Goal: Task Accomplishment & Management: Manage account settings

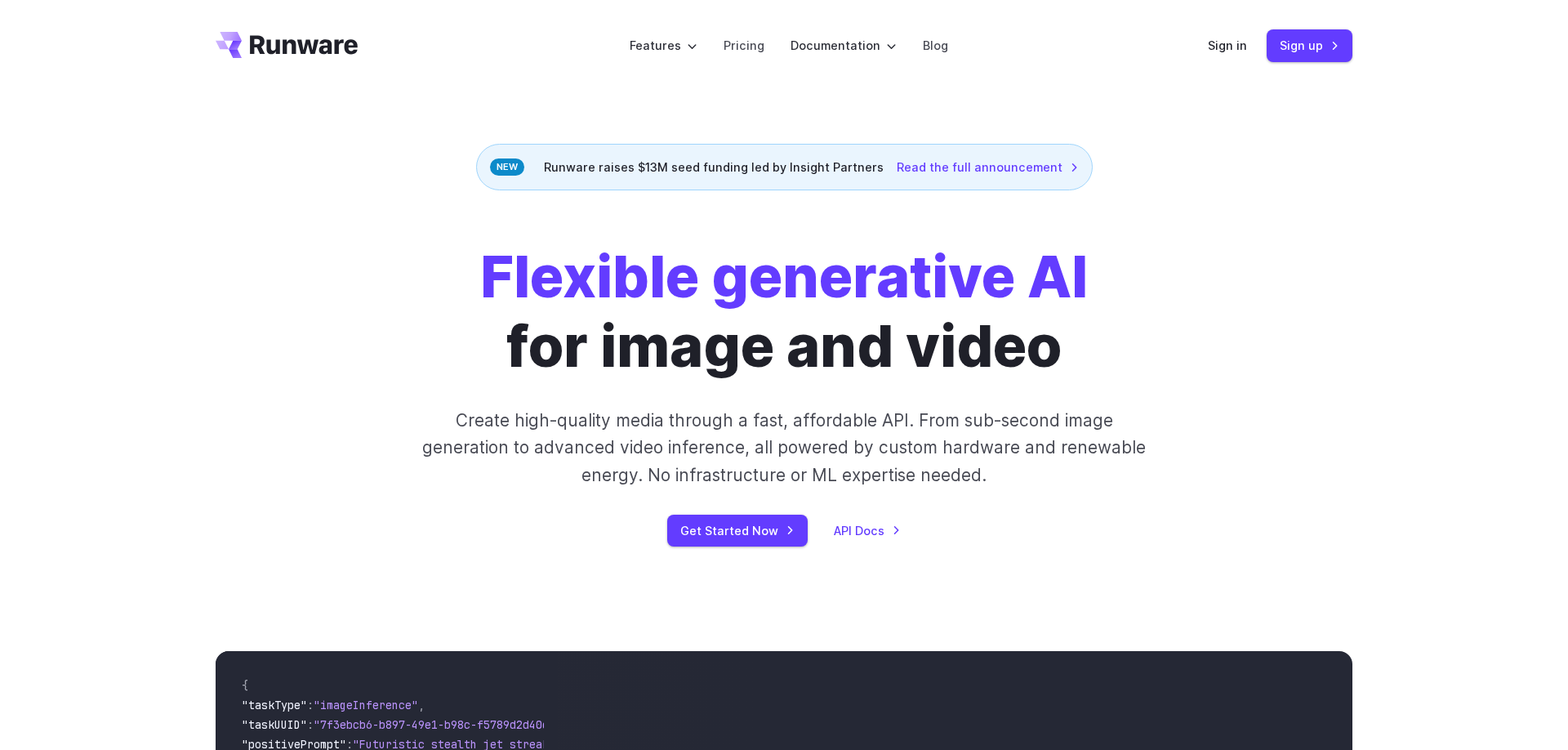
click at [1228, 50] on link "Sign in" at bounding box center [1227, 45] width 39 height 19
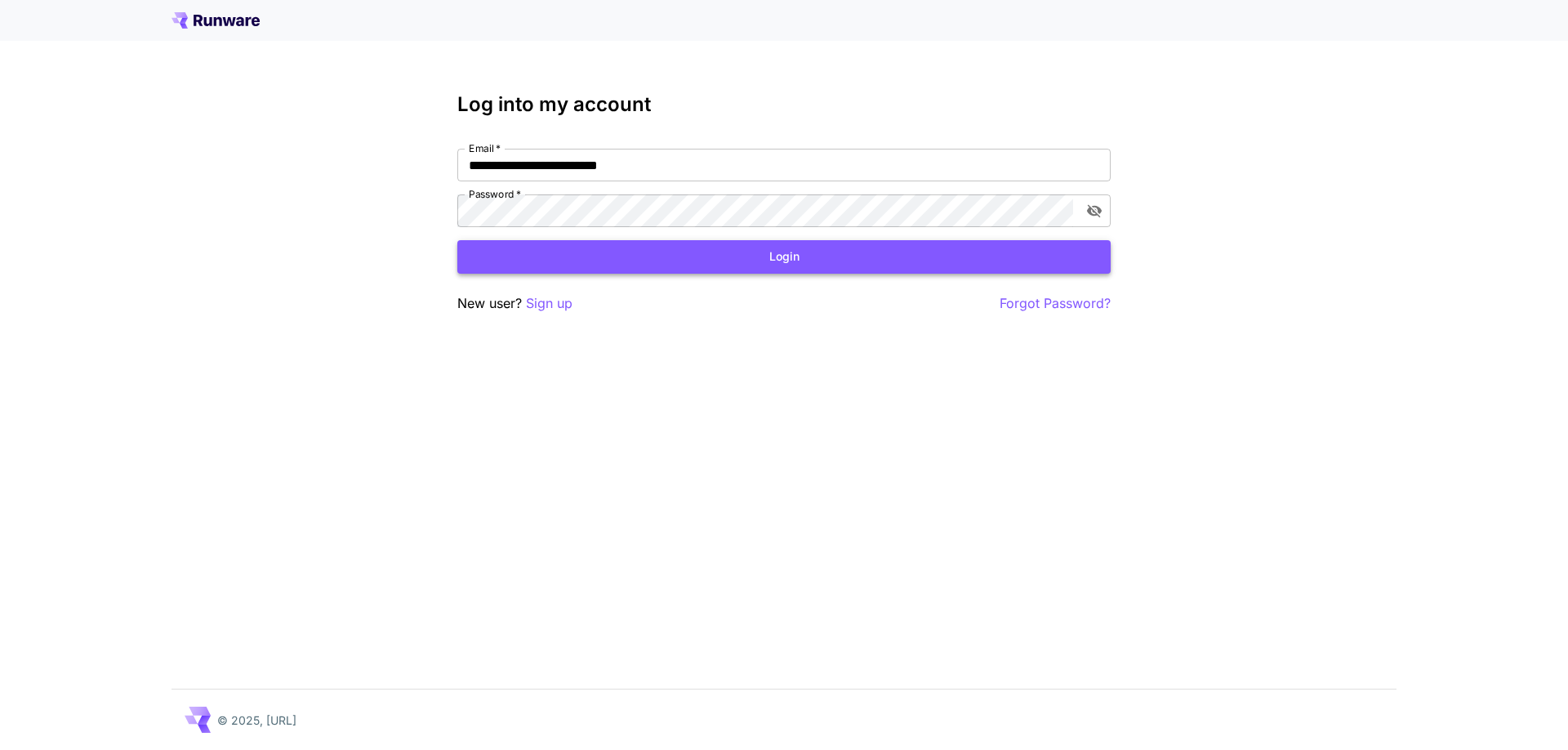
click at [747, 253] on button "Login" at bounding box center [783, 256] width 653 height 33
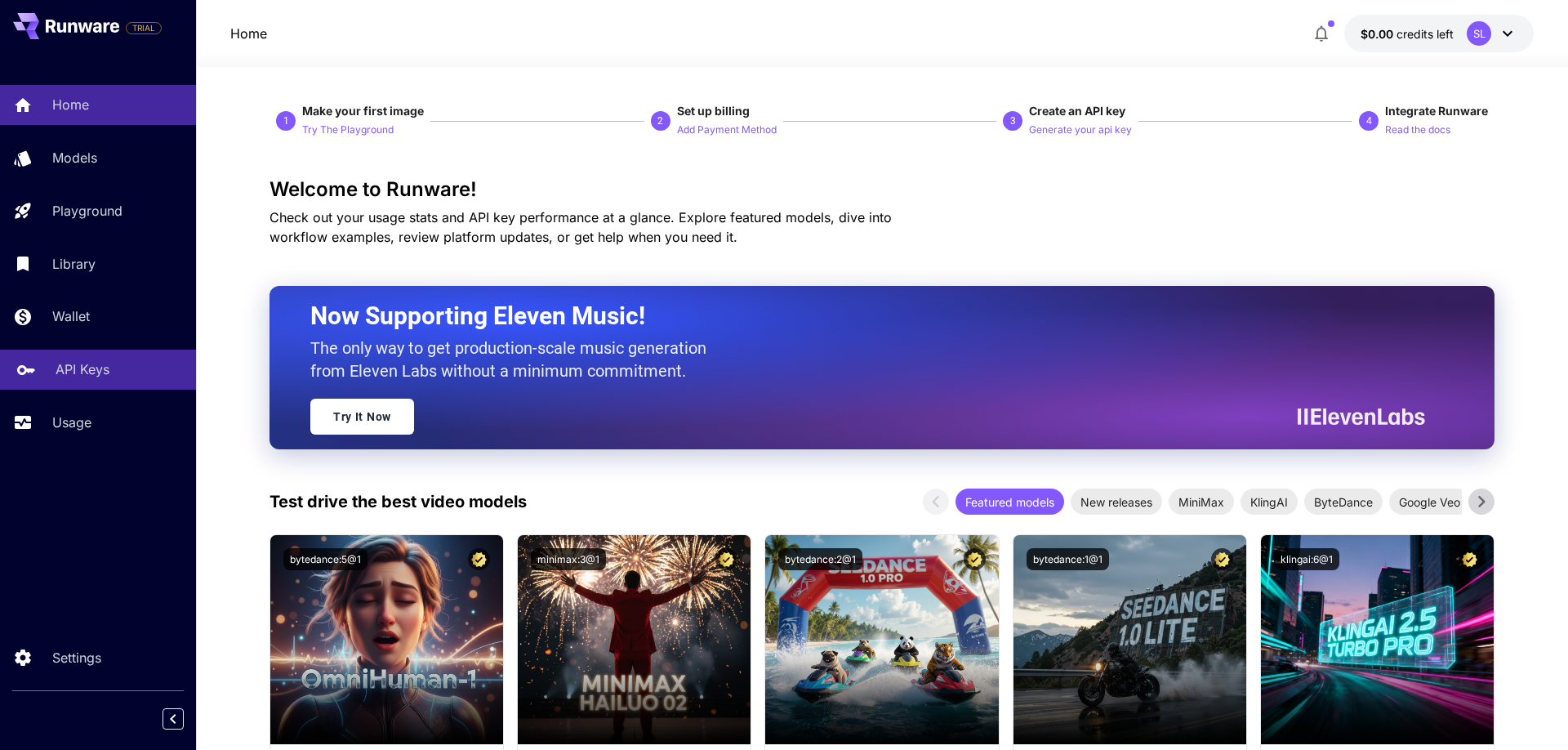
click at [91, 368] on p "API Keys" at bounding box center [82, 369] width 54 height 20
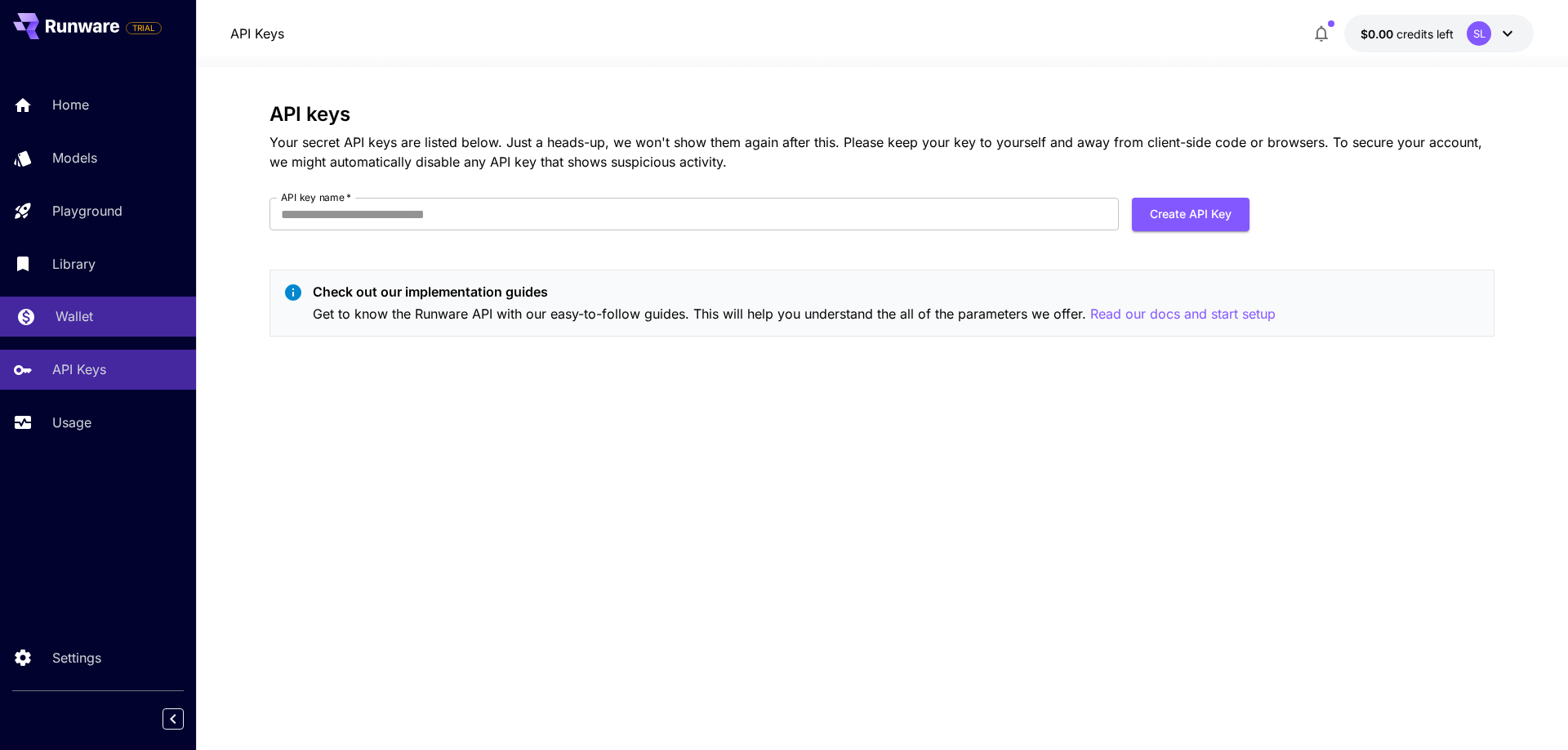
click at [56, 314] on p "Wallet" at bounding box center [74, 316] width 38 height 20
